Goal: Task Accomplishment & Management: Manage account settings

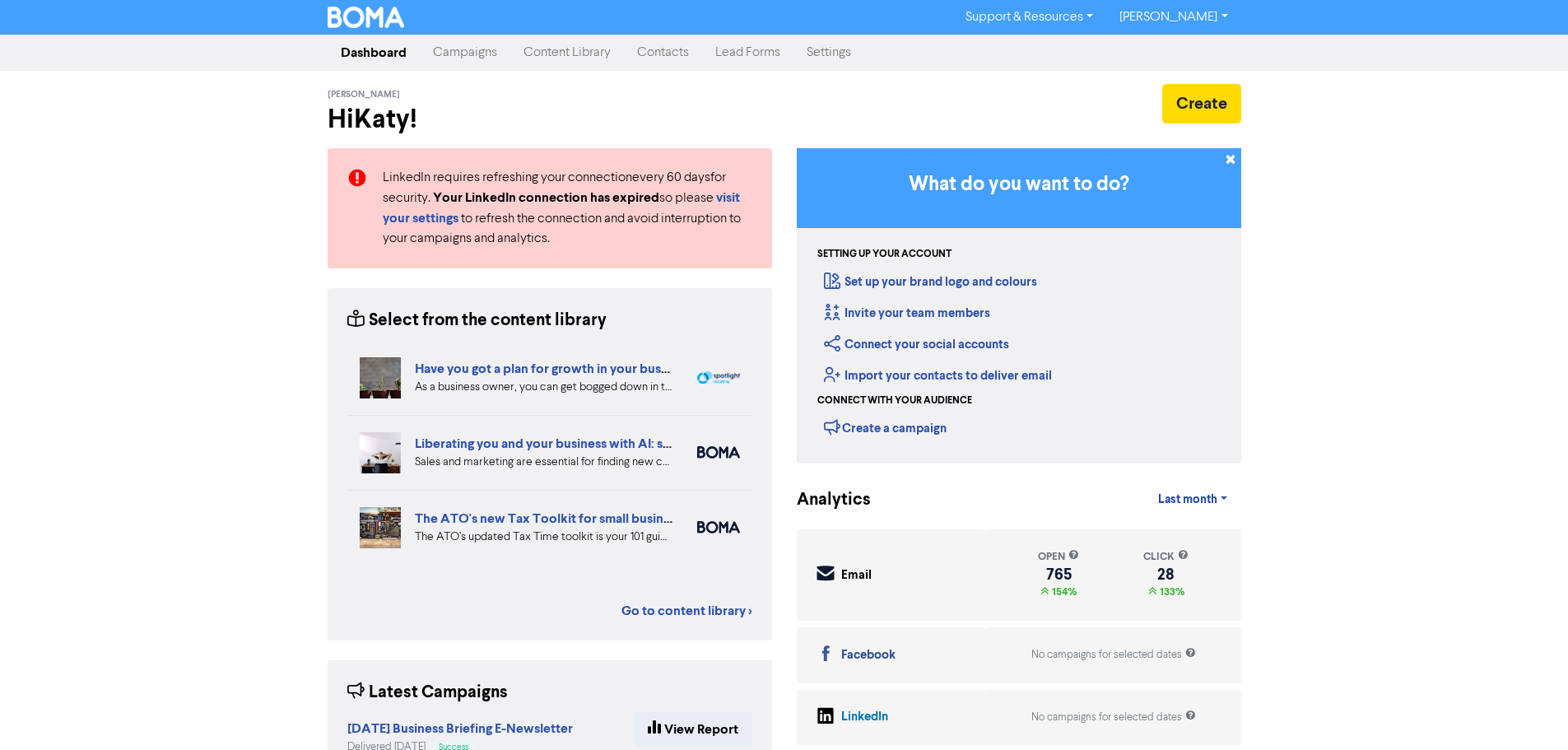
click at [493, 44] on link "Campaigns" at bounding box center [465, 53] width 91 height 33
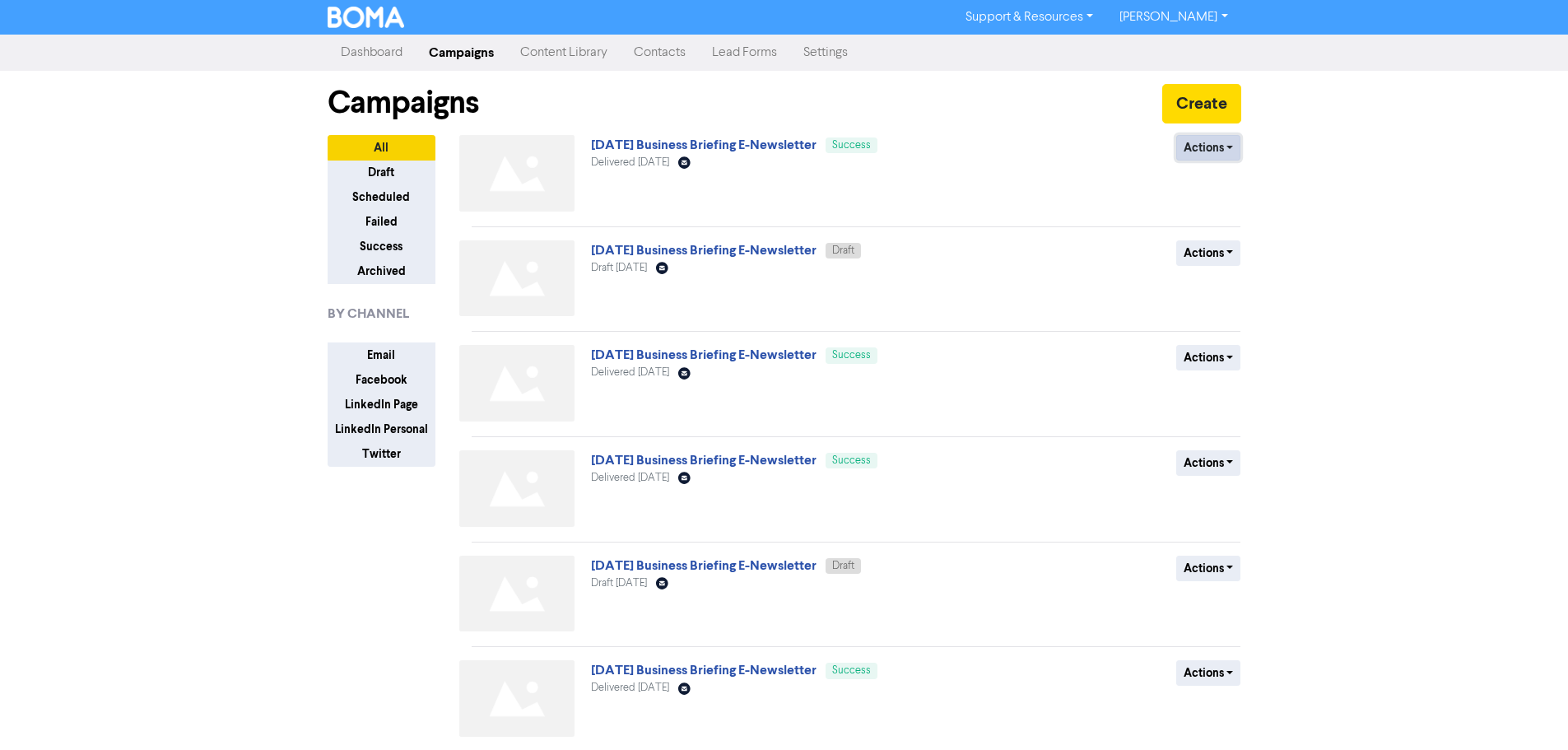
click at [1183, 155] on button "Actions" at bounding box center [1208, 148] width 65 height 26
click at [1220, 188] on button "Duplicate" at bounding box center [1242, 182] width 130 height 27
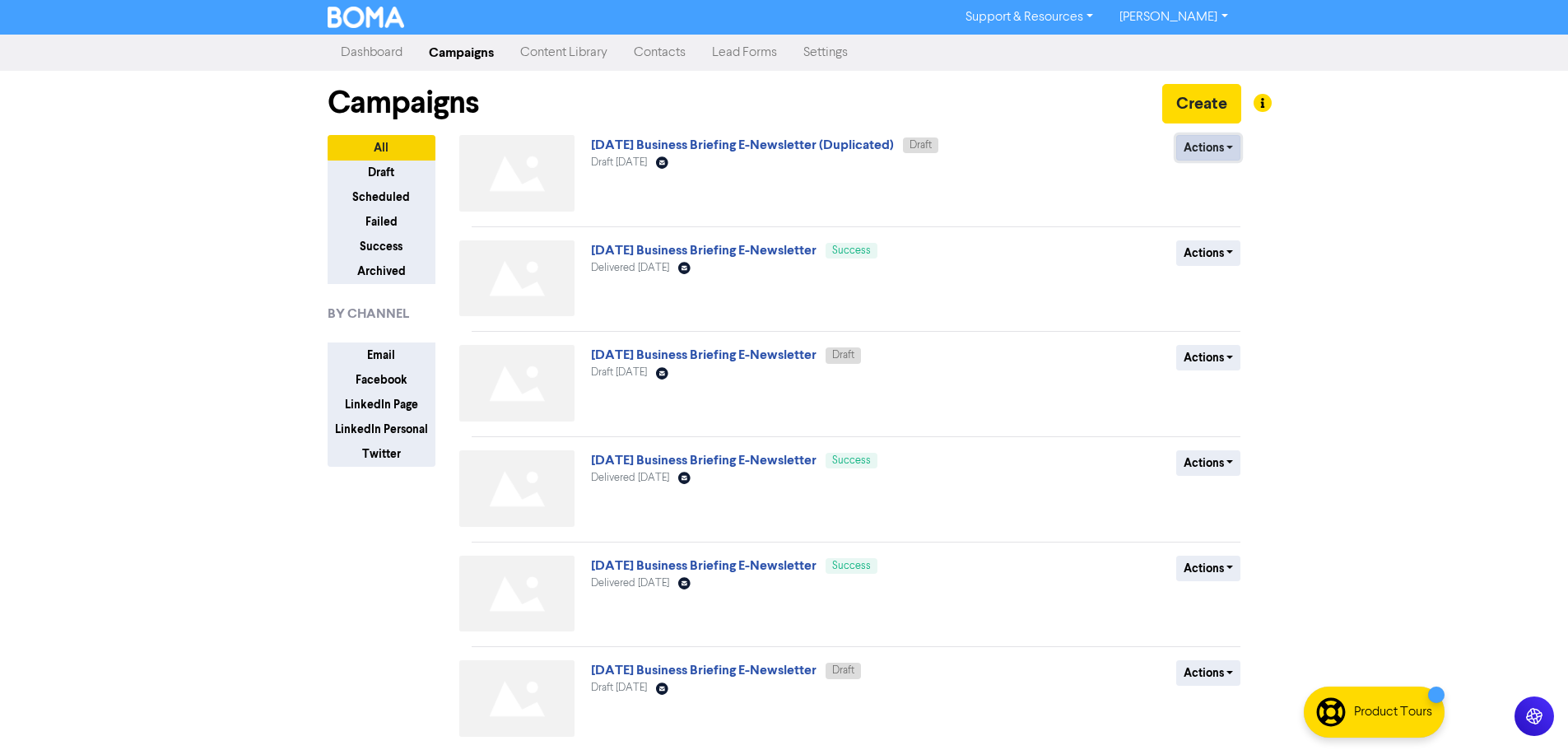
click at [1213, 153] on button "Actions" at bounding box center [1208, 148] width 65 height 26
click at [1237, 226] on button "Rename" at bounding box center [1242, 235] width 130 height 27
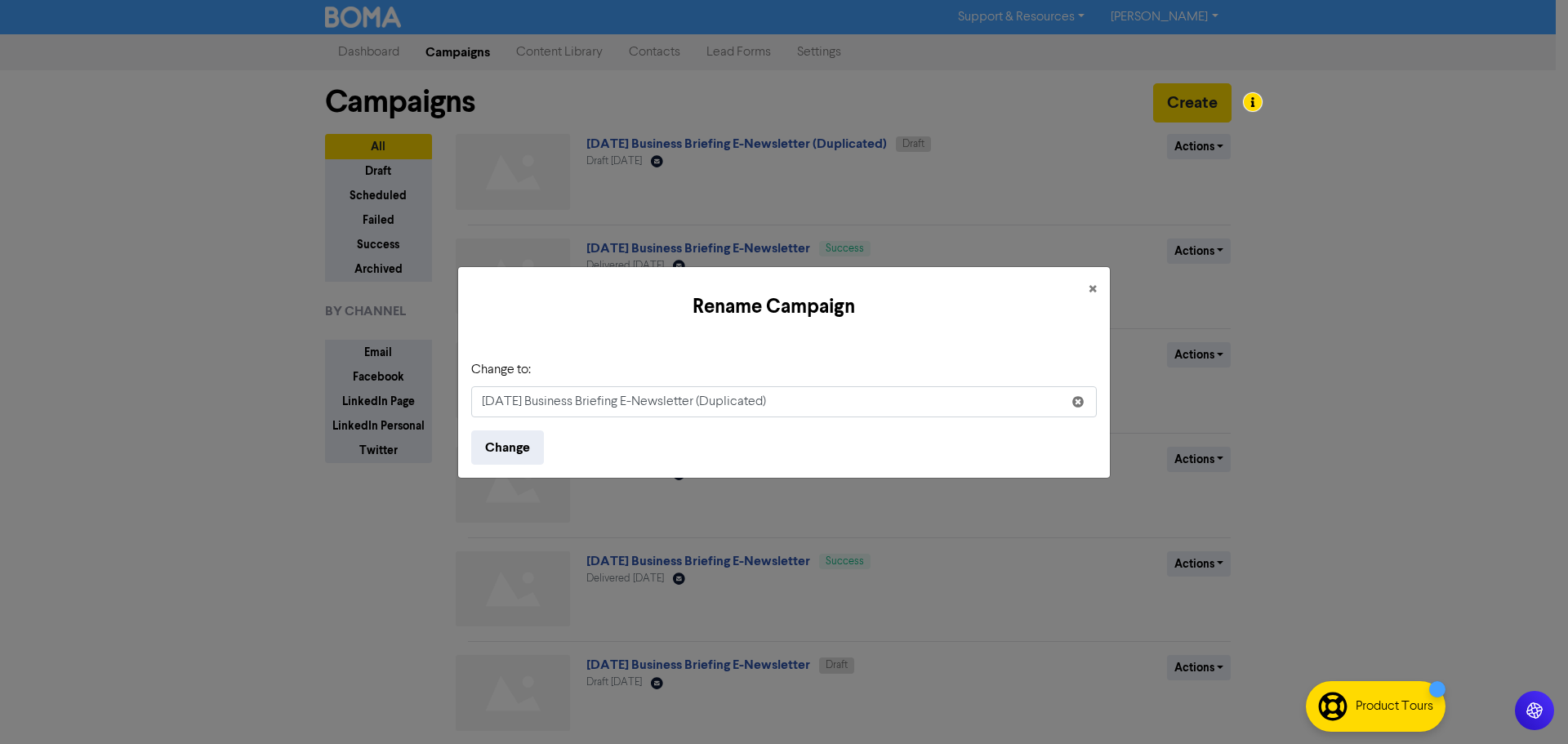
click at [498, 405] on input "[DATE] Business Briefing E-Newsletter (Duplicated)" at bounding box center [784, 402] width 626 height 31
click at [765, 396] on input "[DATE] Business Briefing E-Newsletter (Duplicated)" at bounding box center [784, 402] width 626 height 31
type input "[DATE] Business Briefing E-Newsletter"
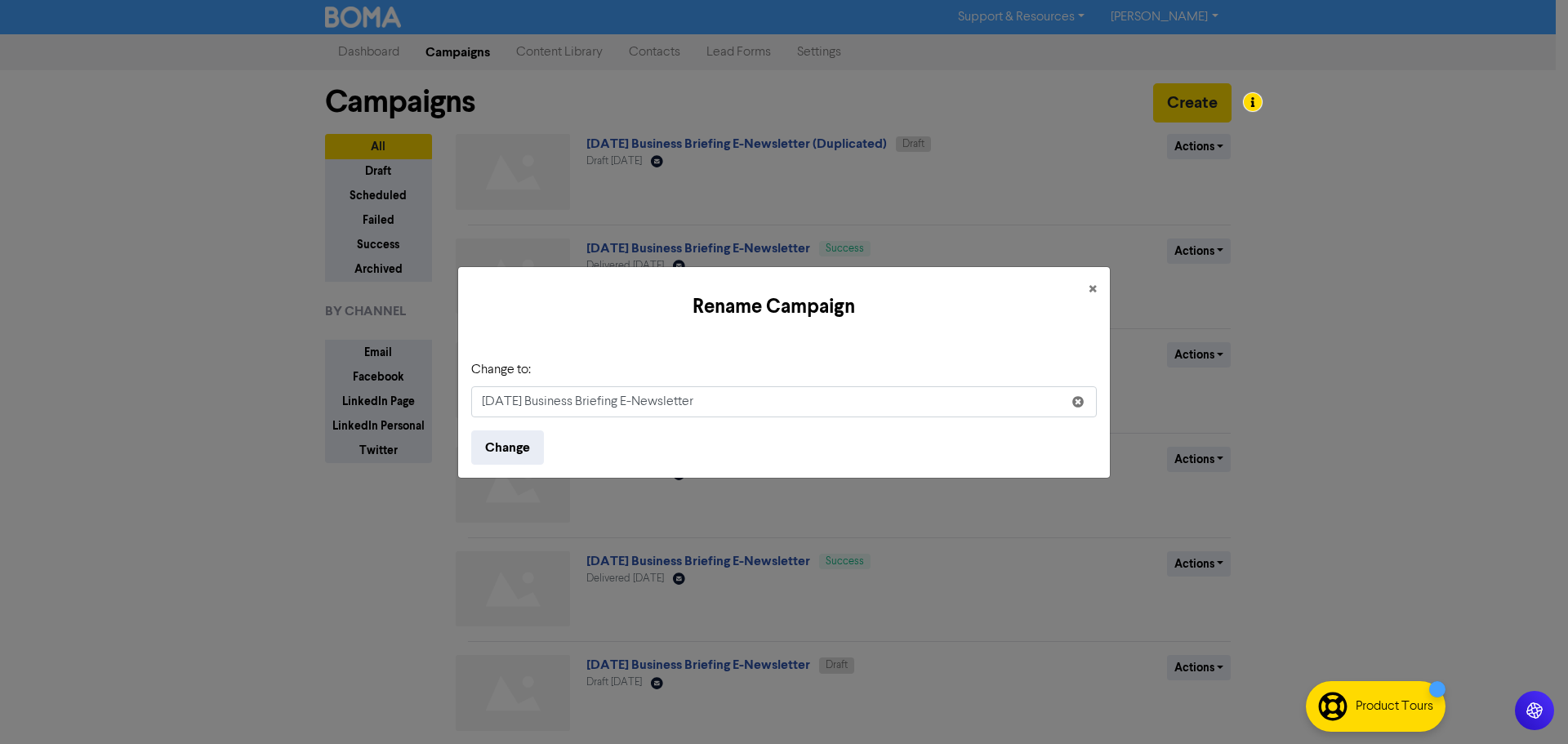
click at [1034, 569] on div "Rename Campaign × Change to: [DATE] Business Briefing E-Newsletter Change" at bounding box center [784, 372] width 1568 height 744
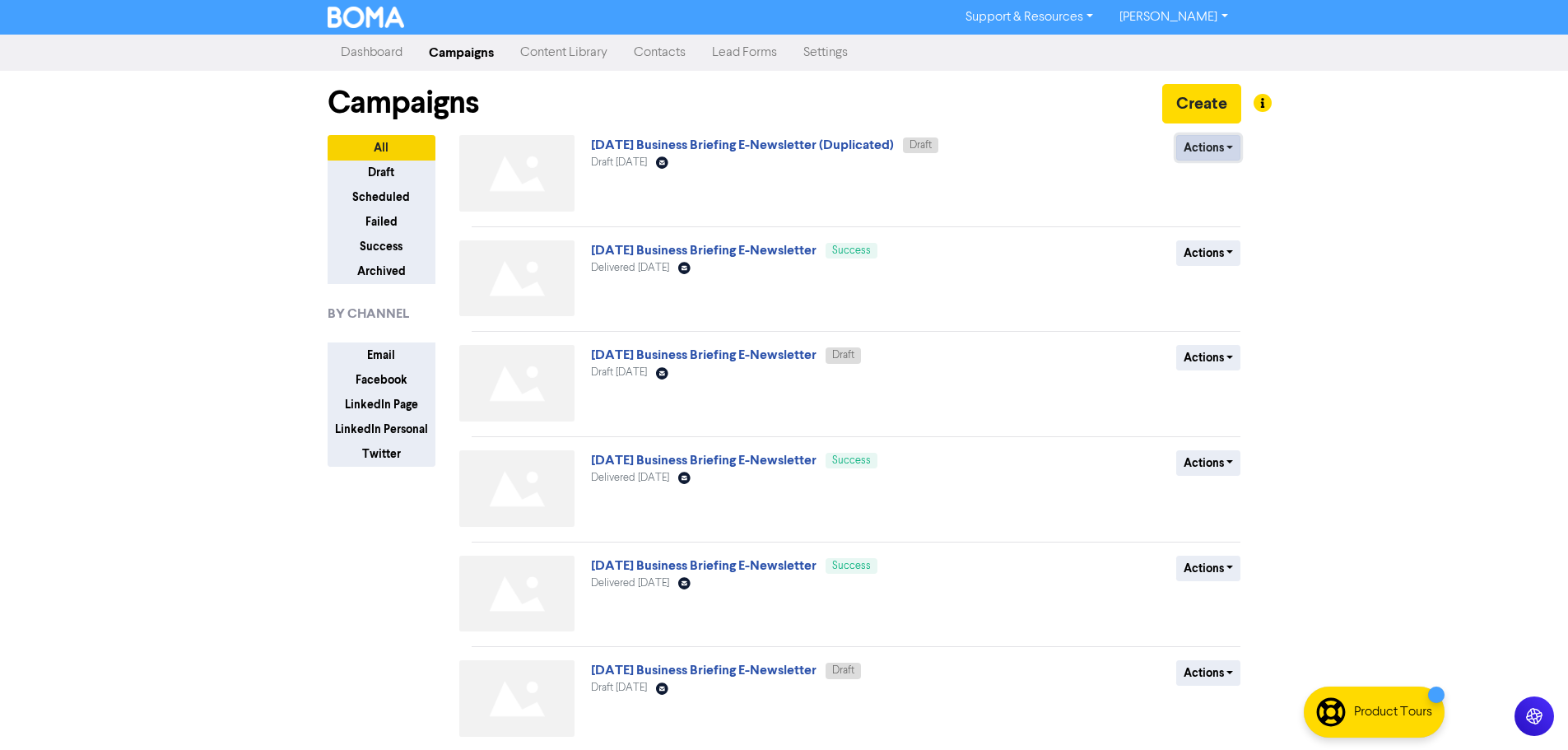
click at [1176, 153] on button "Actions" at bounding box center [1208, 148] width 65 height 26
click at [1222, 233] on button "Rename" at bounding box center [1242, 235] width 130 height 27
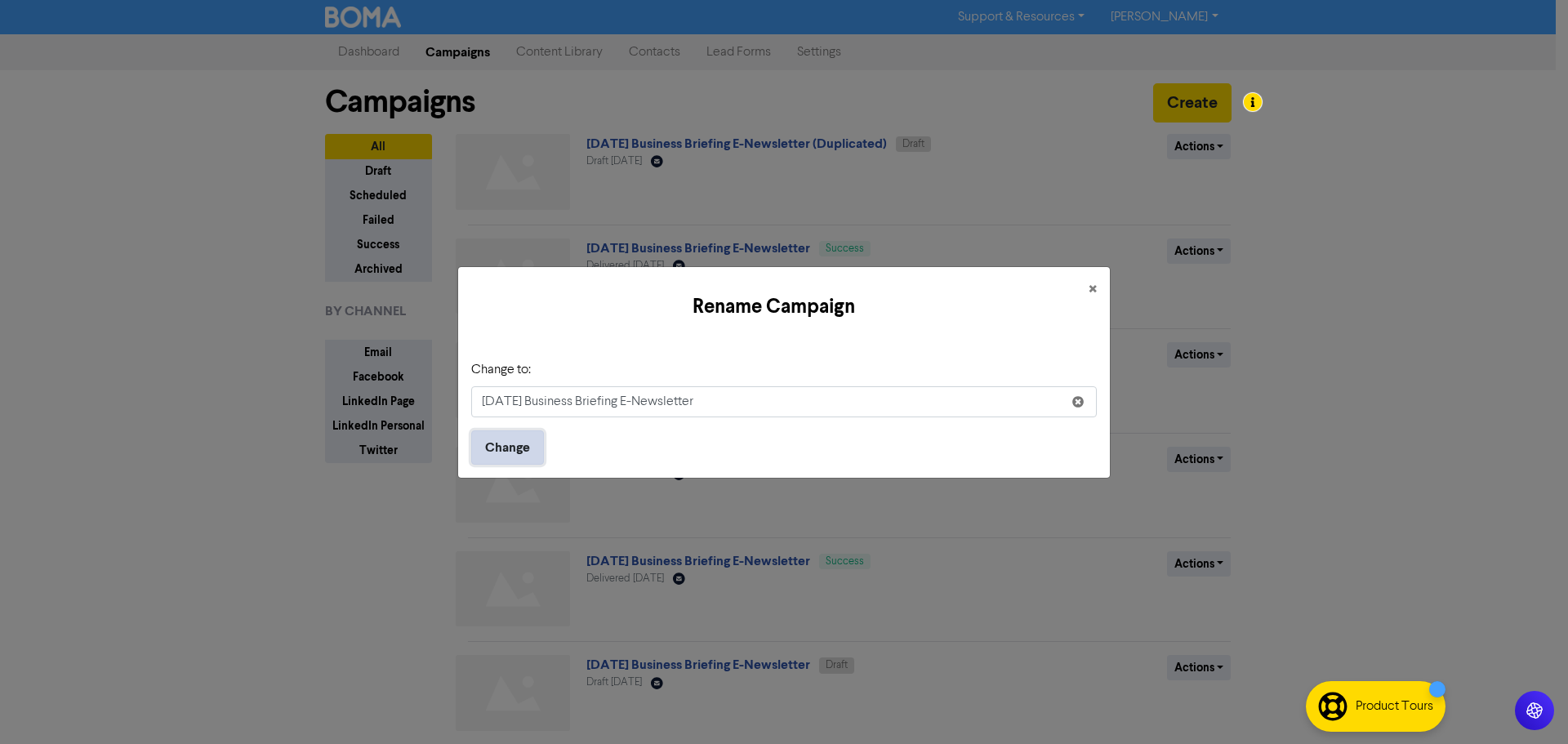
click at [512, 459] on button "Change" at bounding box center [508, 447] width 73 height 35
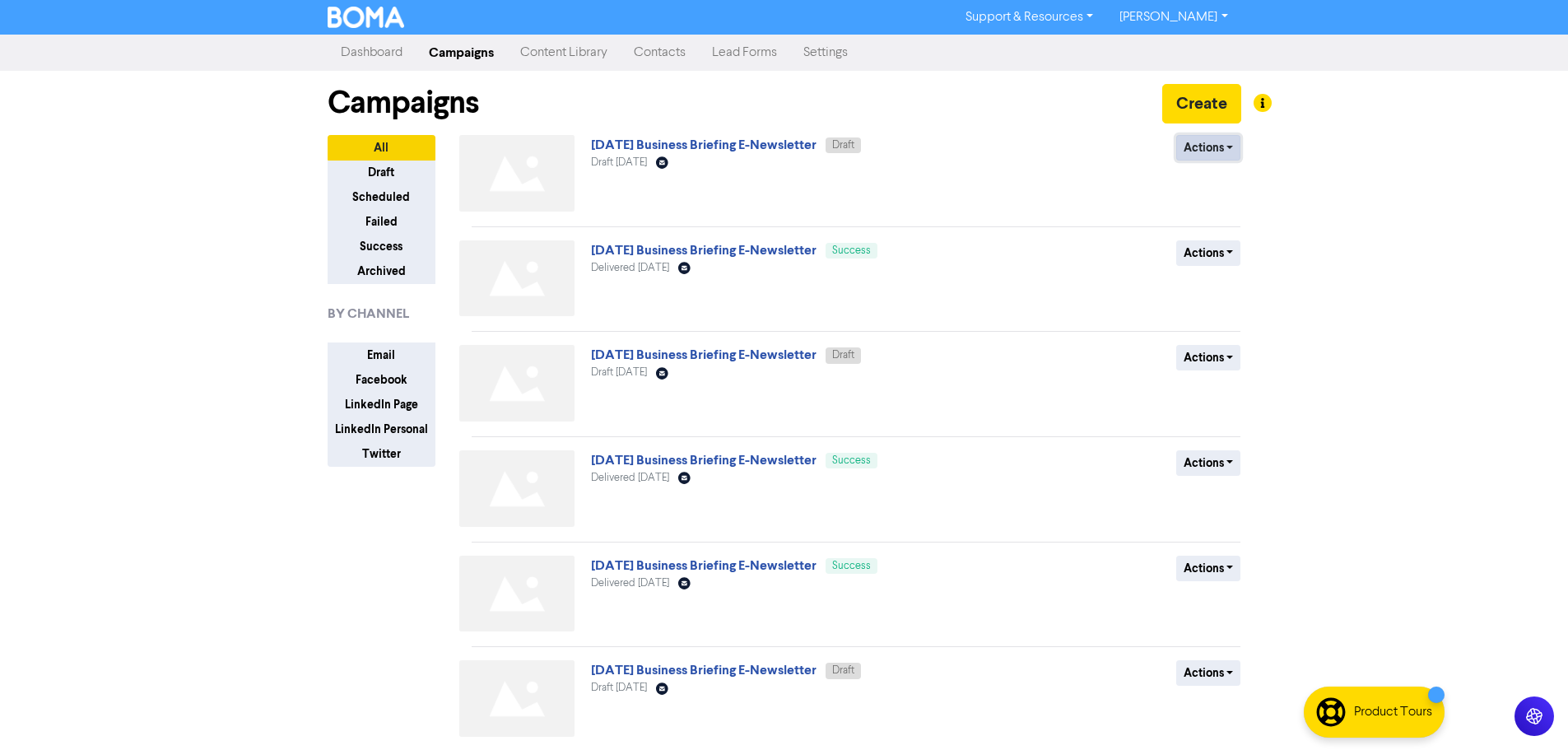
click at [1200, 157] on button "Actions" at bounding box center [1208, 148] width 65 height 26
click at [1068, 171] on div "Actions Delete Duplicate Rename Archive" at bounding box center [1121, 176] width 265 height 83
click at [810, 151] on link "[DATE] Business Briefing E-Newsletter" at bounding box center [704, 145] width 225 height 17
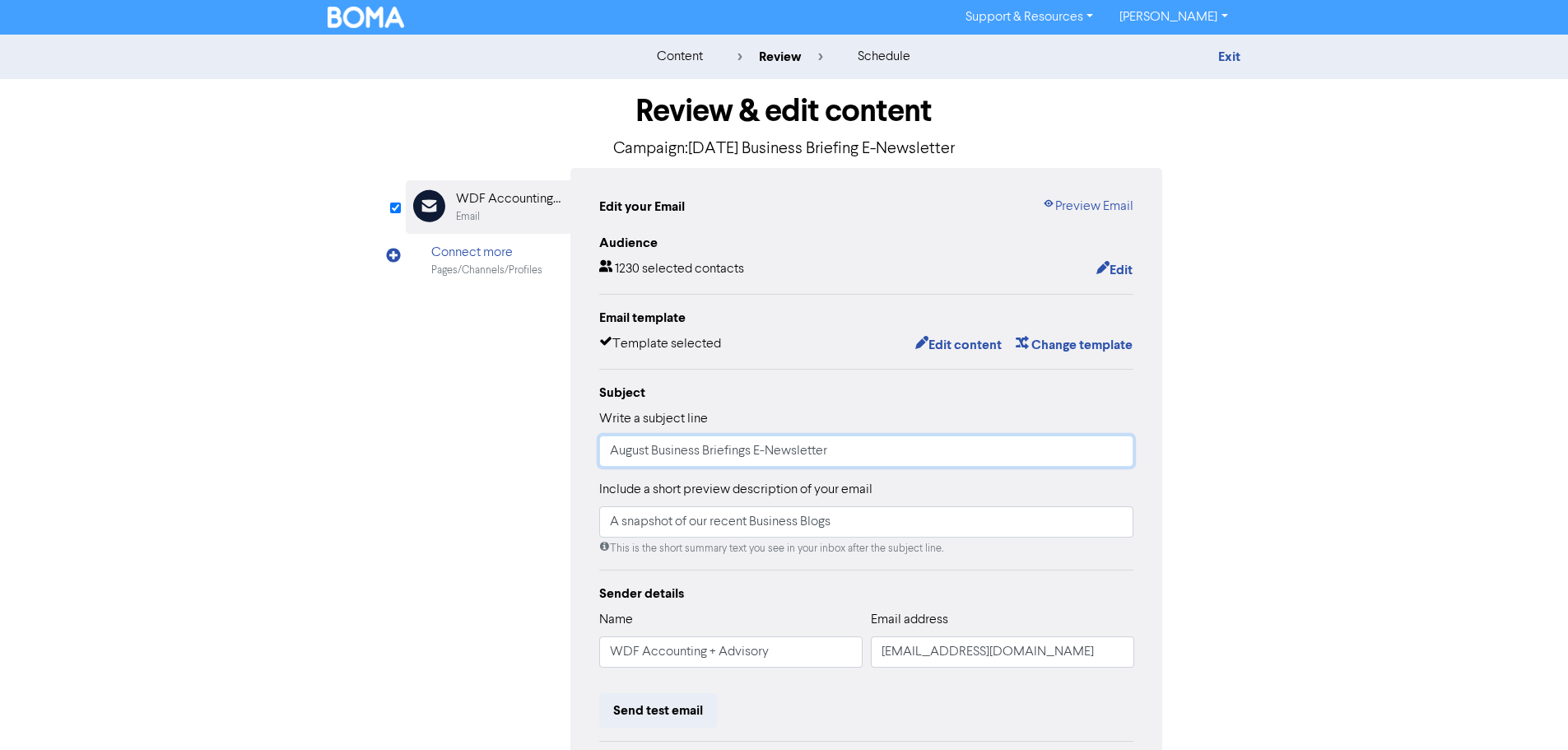
click at [640, 448] on input "August Business Briefings E-Newsletter" at bounding box center [867, 451] width 535 height 31
type input "September Business Briefings E-Newsletter"
click at [1202, 470] on div "Review & edit content Campaign: [DATE] Business Briefing E-Newsletter Email Cre…" at bounding box center [784, 510] width 938 height 863
click at [990, 351] on button "Edit content" at bounding box center [959, 345] width 88 height 21
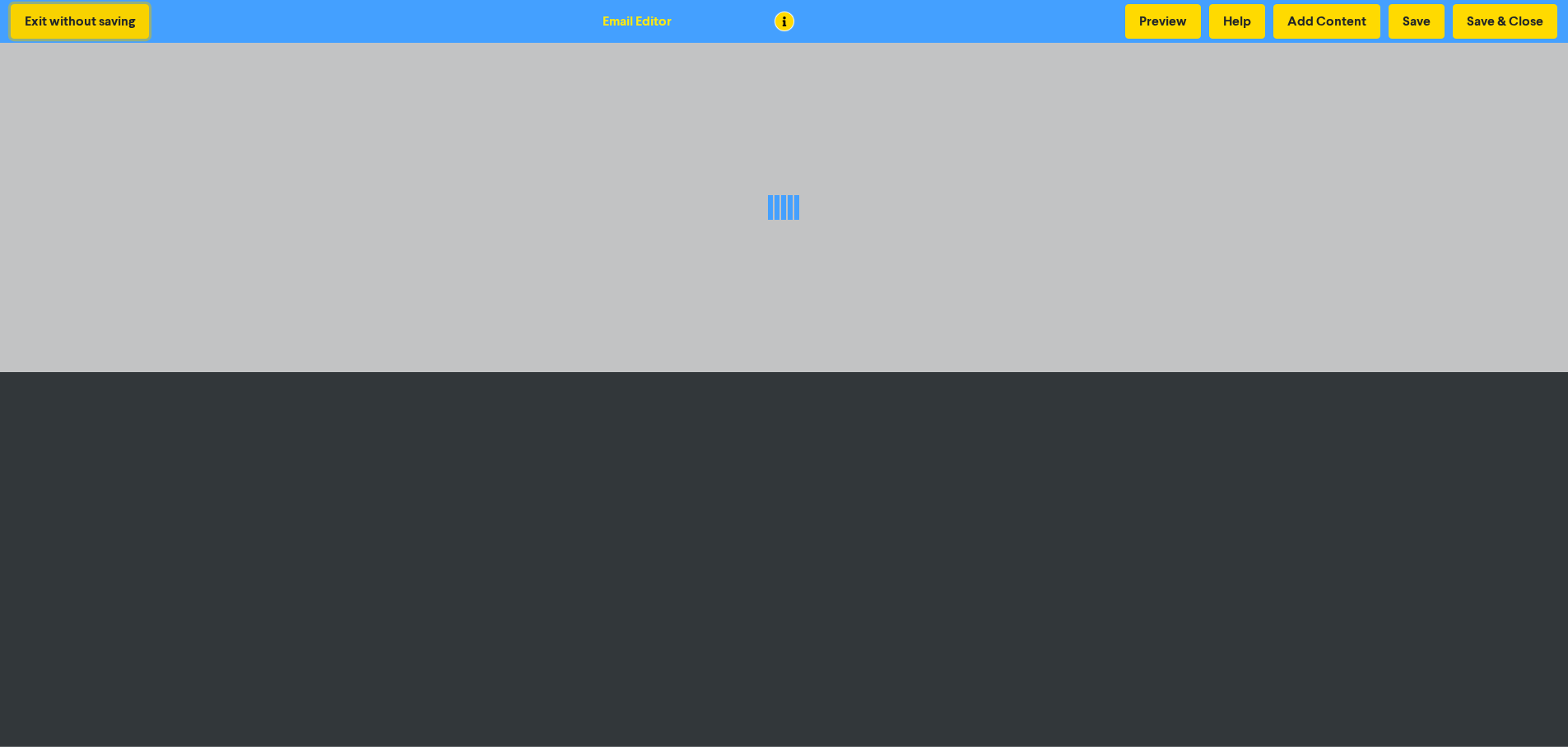
click at [59, 18] on button "Exit without saving" at bounding box center [80, 21] width 138 height 35
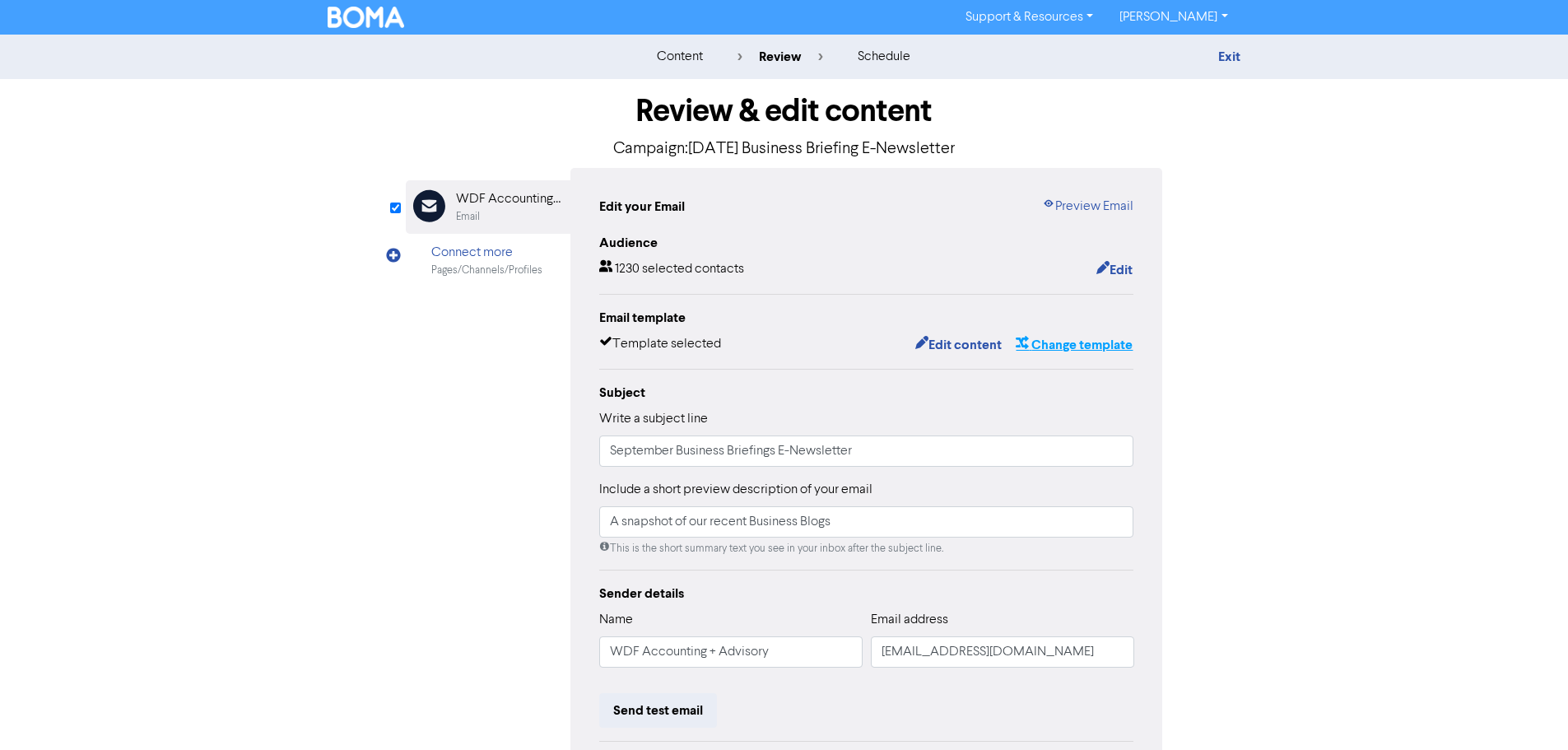
click at [1055, 347] on button "Change template" at bounding box center [1073, 345] width 118 height 21
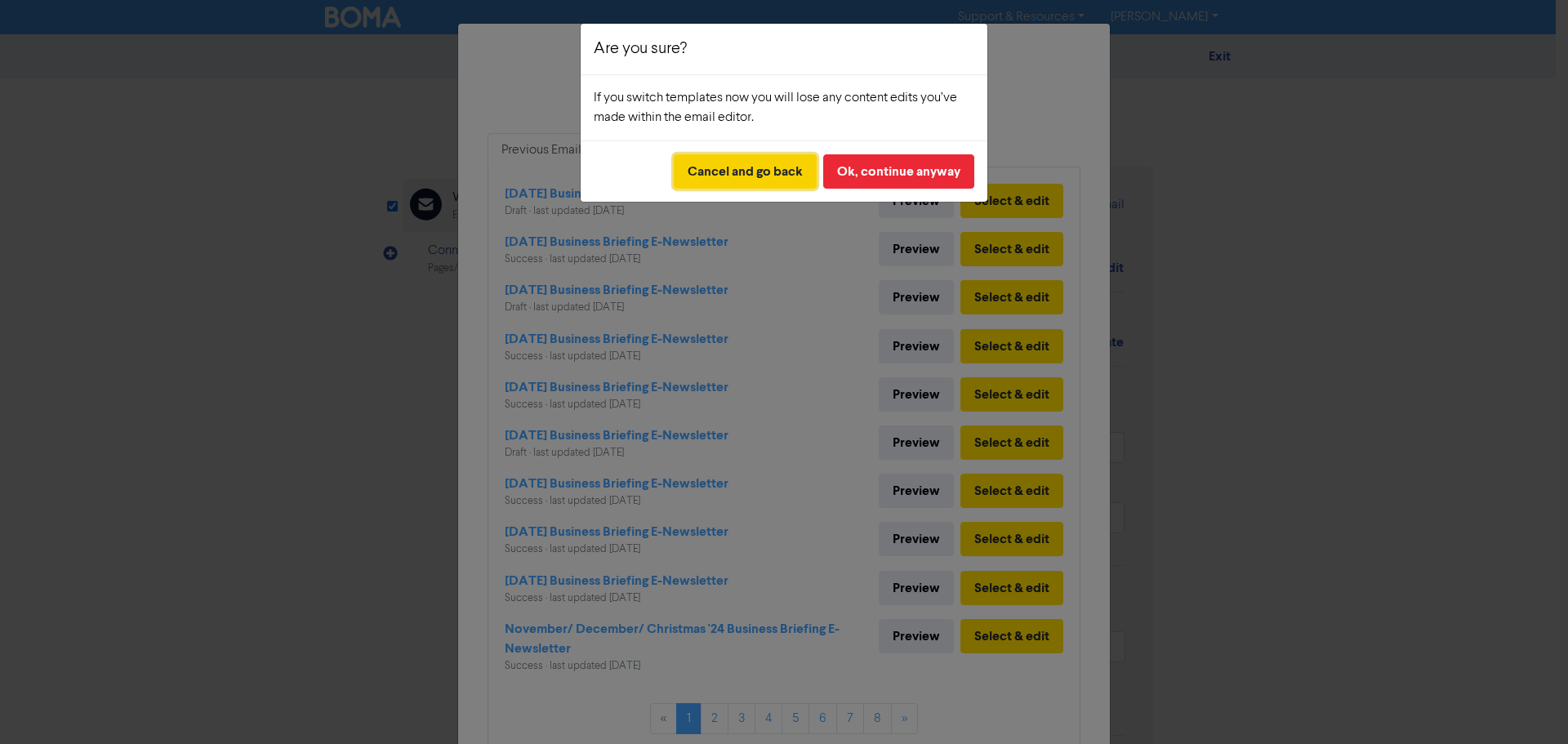
click at [749, 179] on button "Cancel and go back" at bounding box center [745, 172] width 143 height 35
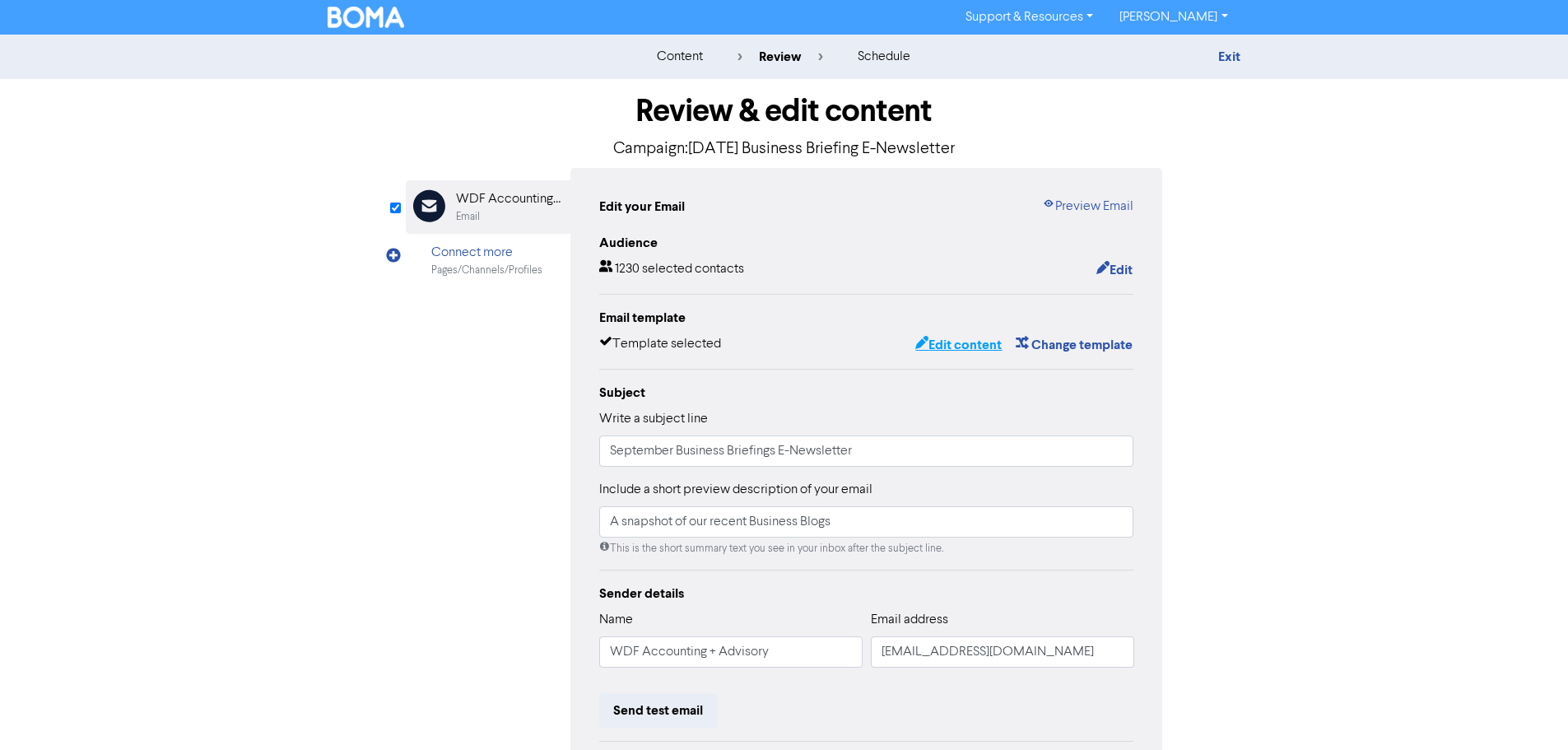
click at [948, 338] on button "Edit content" at bounding box center [959, 345] width 88 height 21
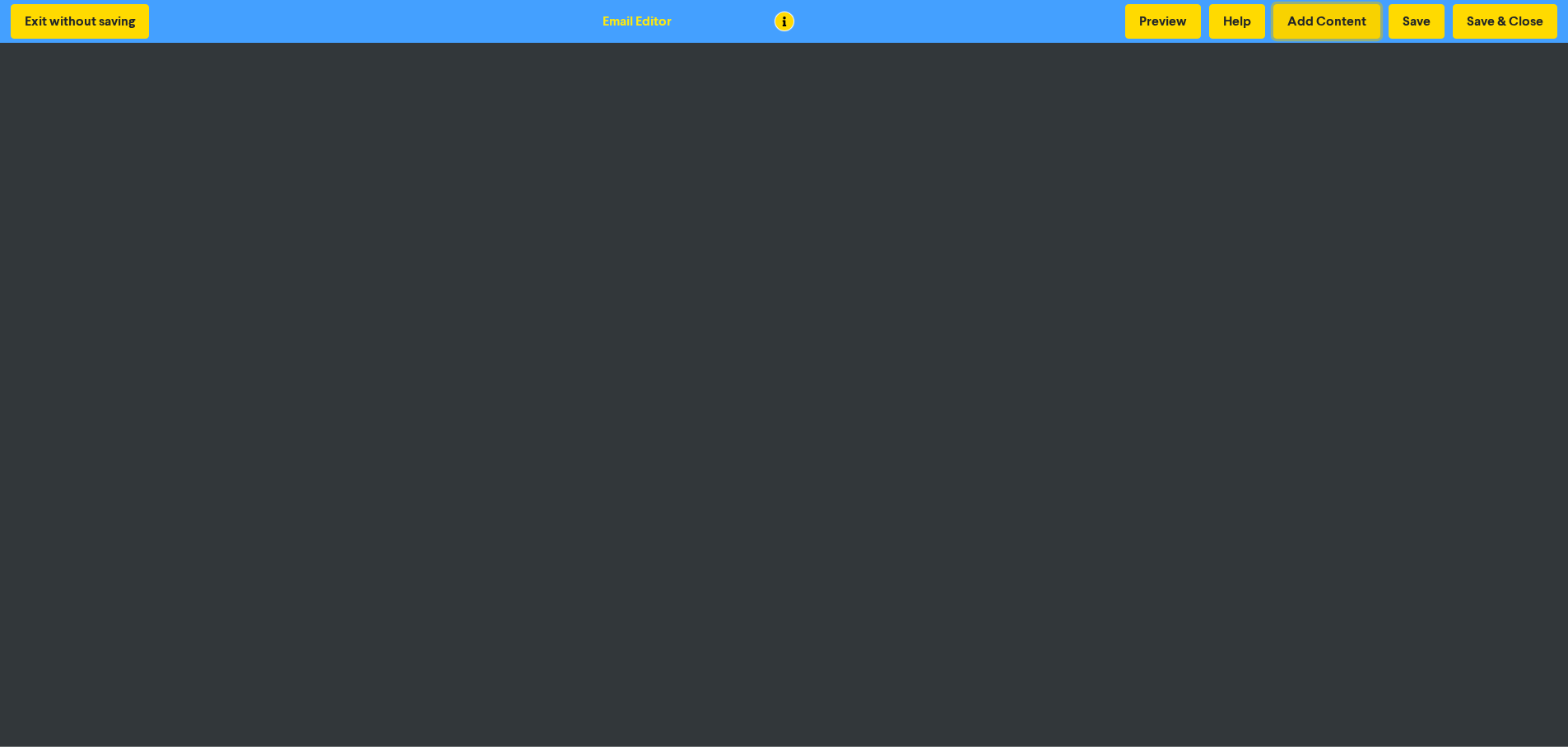
click at [1321, 27] on button "Add Content" at bounding box center [1326, 21] width 107 height 35
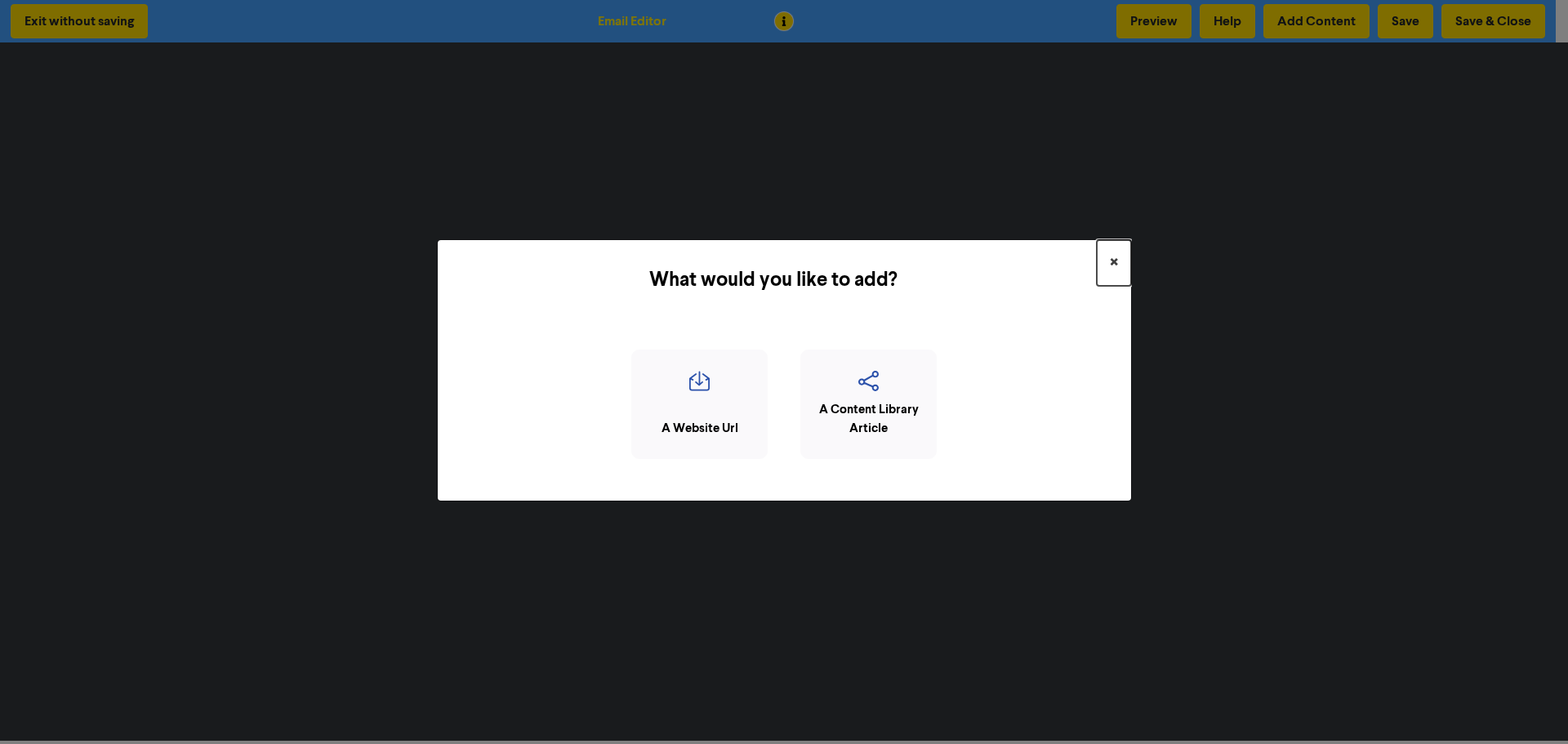
click at [1121, 263] on button "×" at bounding box center [1114, 263] width 35 height 45
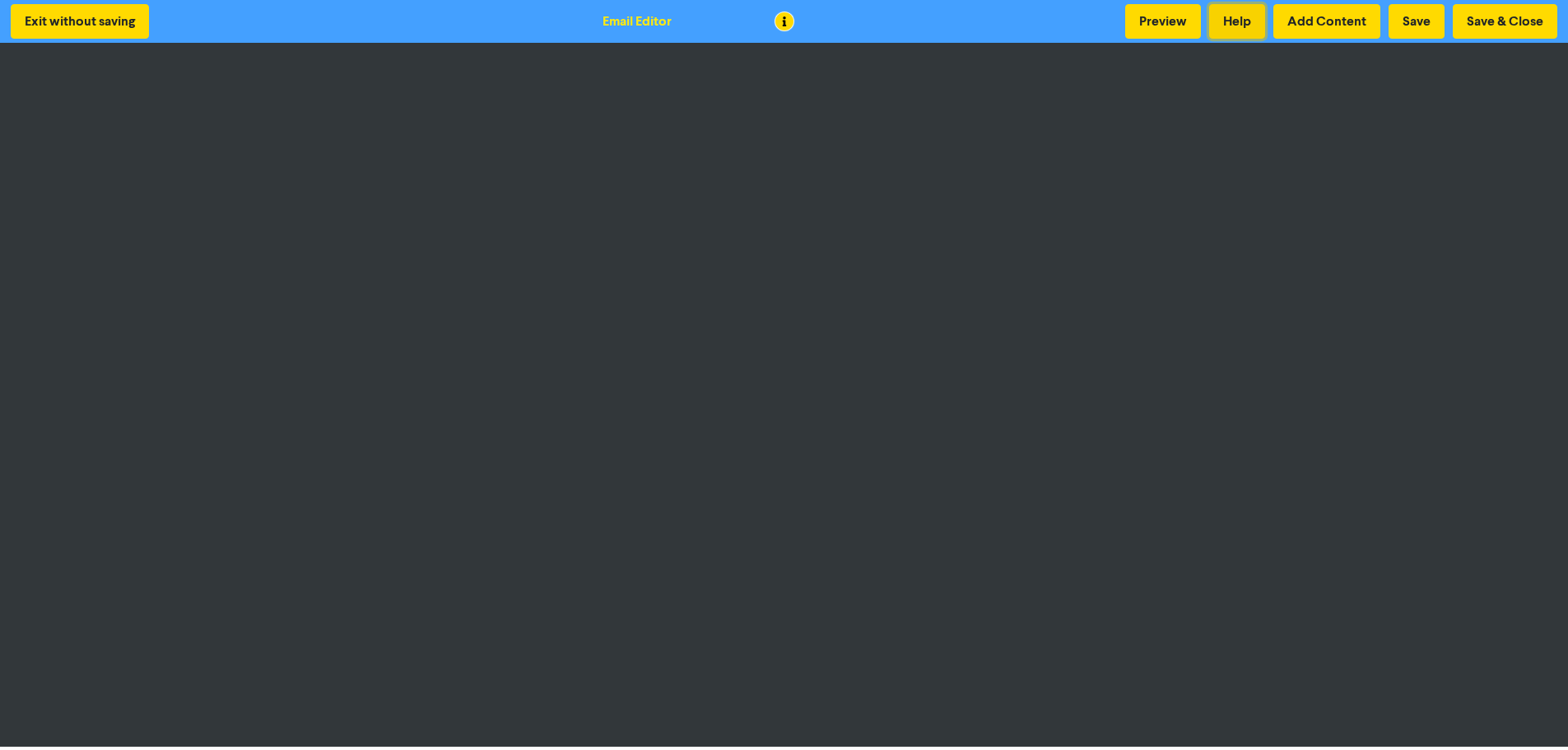
click at [1250, 29] on button "Help" at bounding box center [1236, 21] width 56 height 35
